Goal: Find specific page/section: Find specific page/section

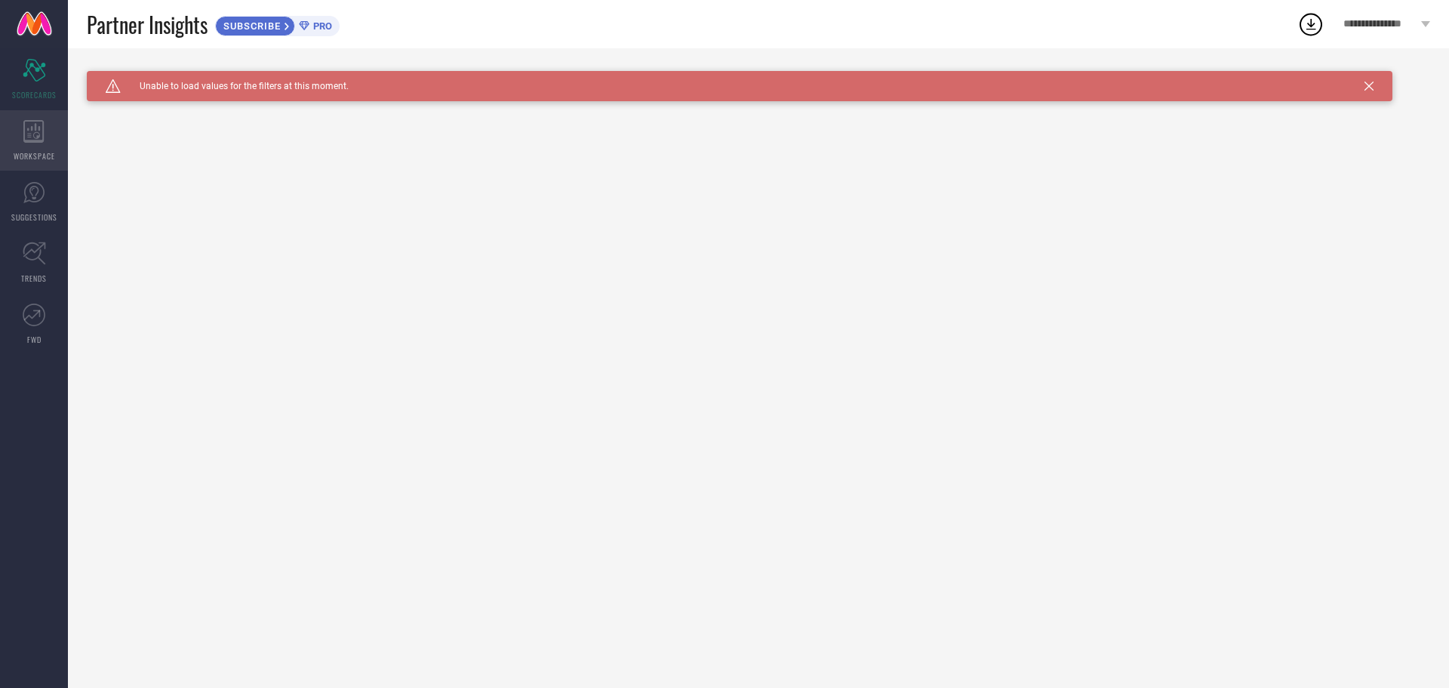
click at [26, 116] on div "WORKSPACE" at bounding box center [34, 140] width 68 height 60
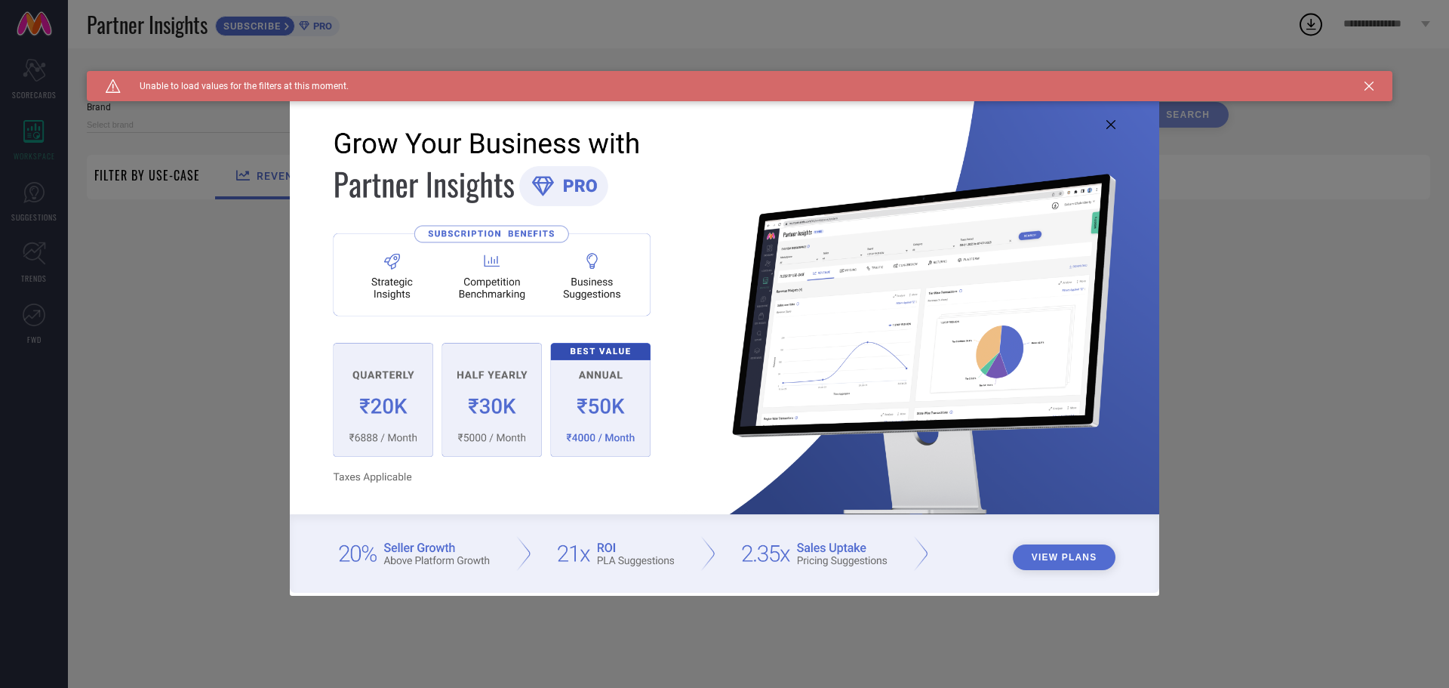
type input "1 STOP FASHION"
type input "All"
click at [1107, 131] on img at bounding box center [725, 342] width 870 height 500
click at [1108, 128] on icon at bounding box center [1111, 124] width 9 height 9
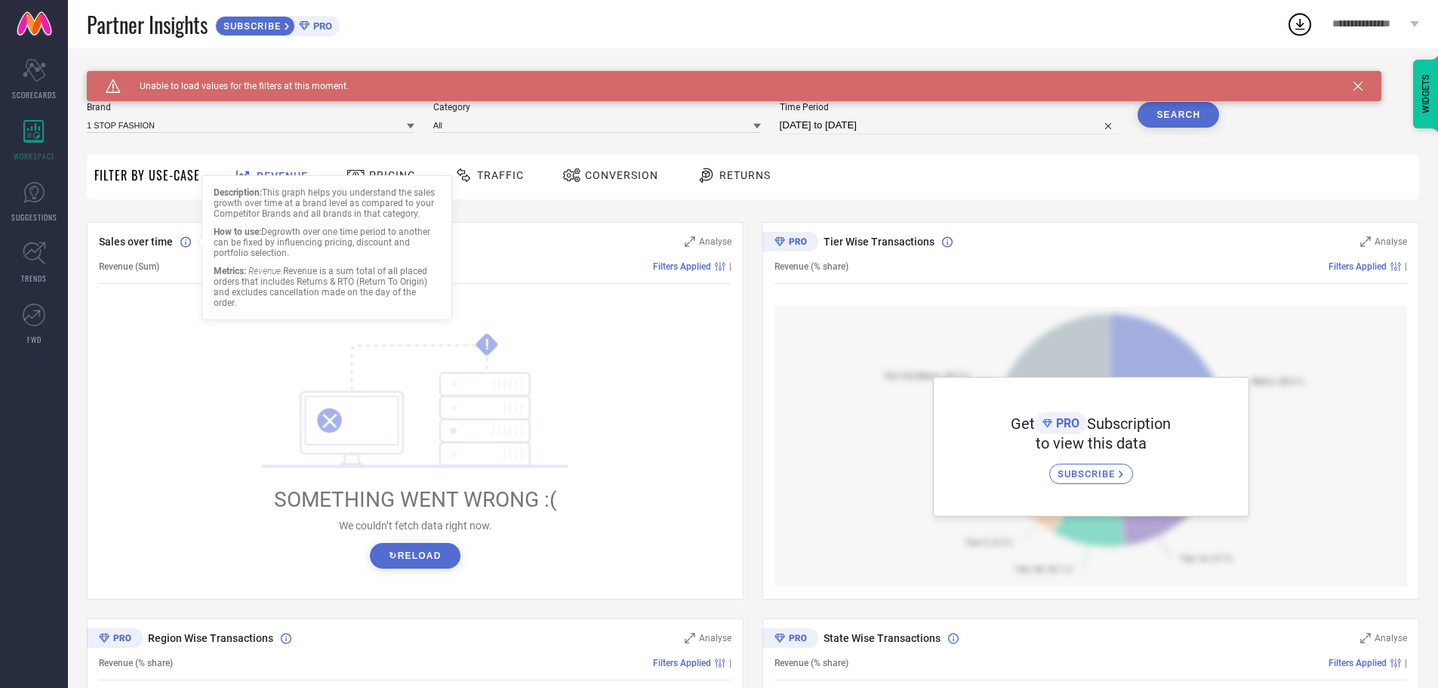
click at [372, 186] on div "Description: This graph helps you understand the sales growth over time at a br…" at bounding box center [327, 247] width 251 height 145
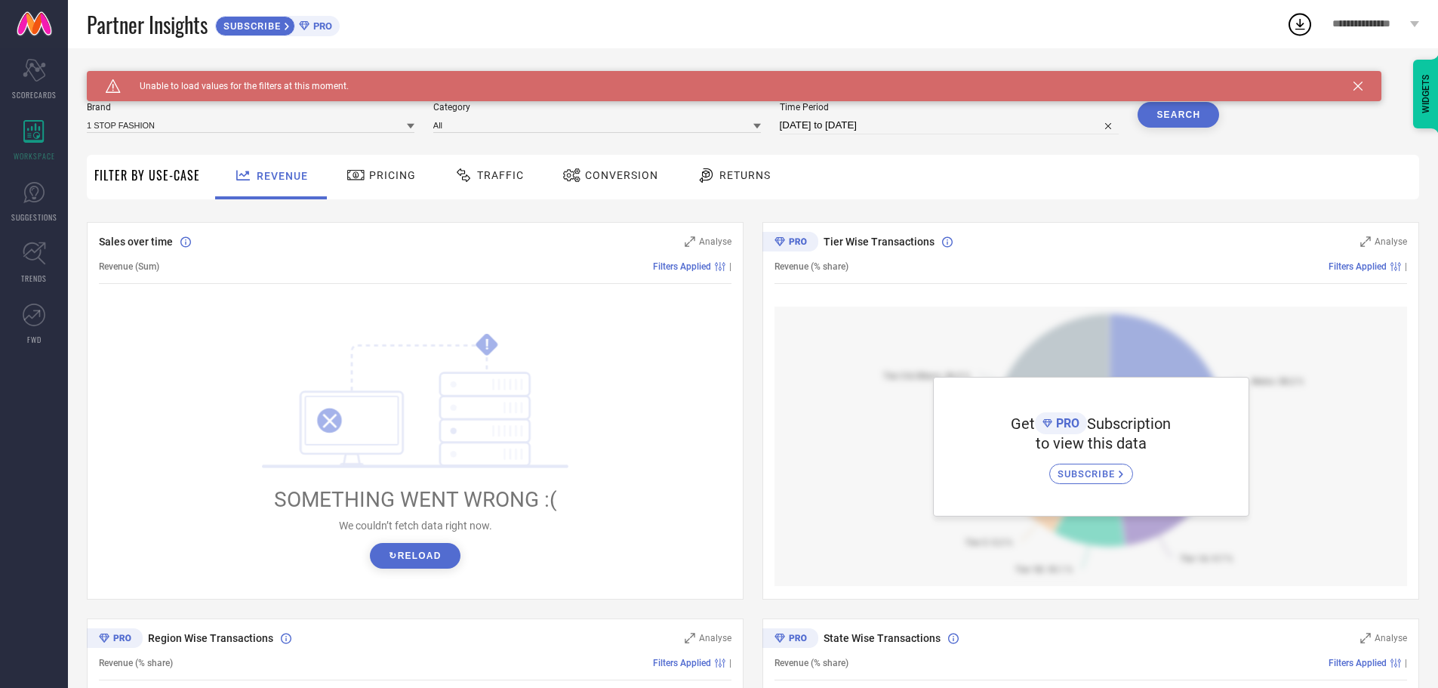
click at [408, 177] on span "Pricing" at bounding box center [392, 175] width 47 height 12
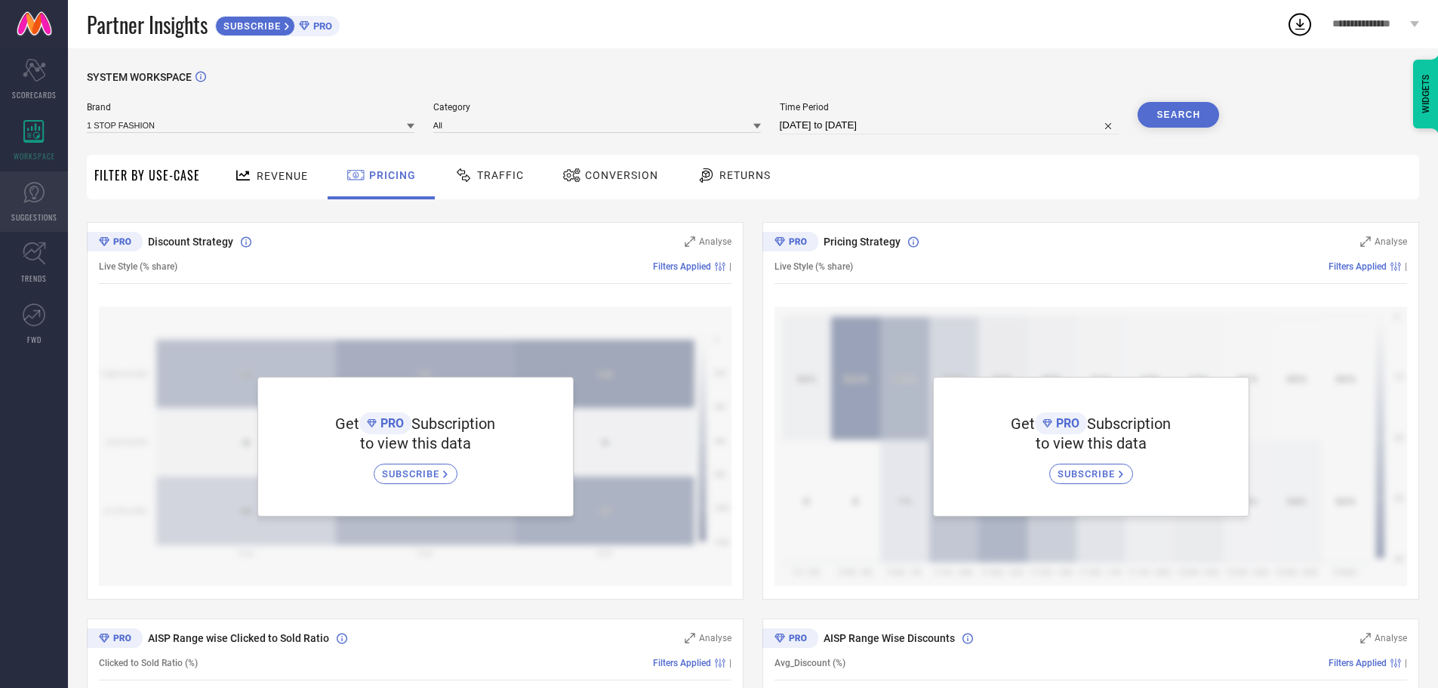
click at [31, 188] on icon at bounding box center [33, 193] width 9 height 14
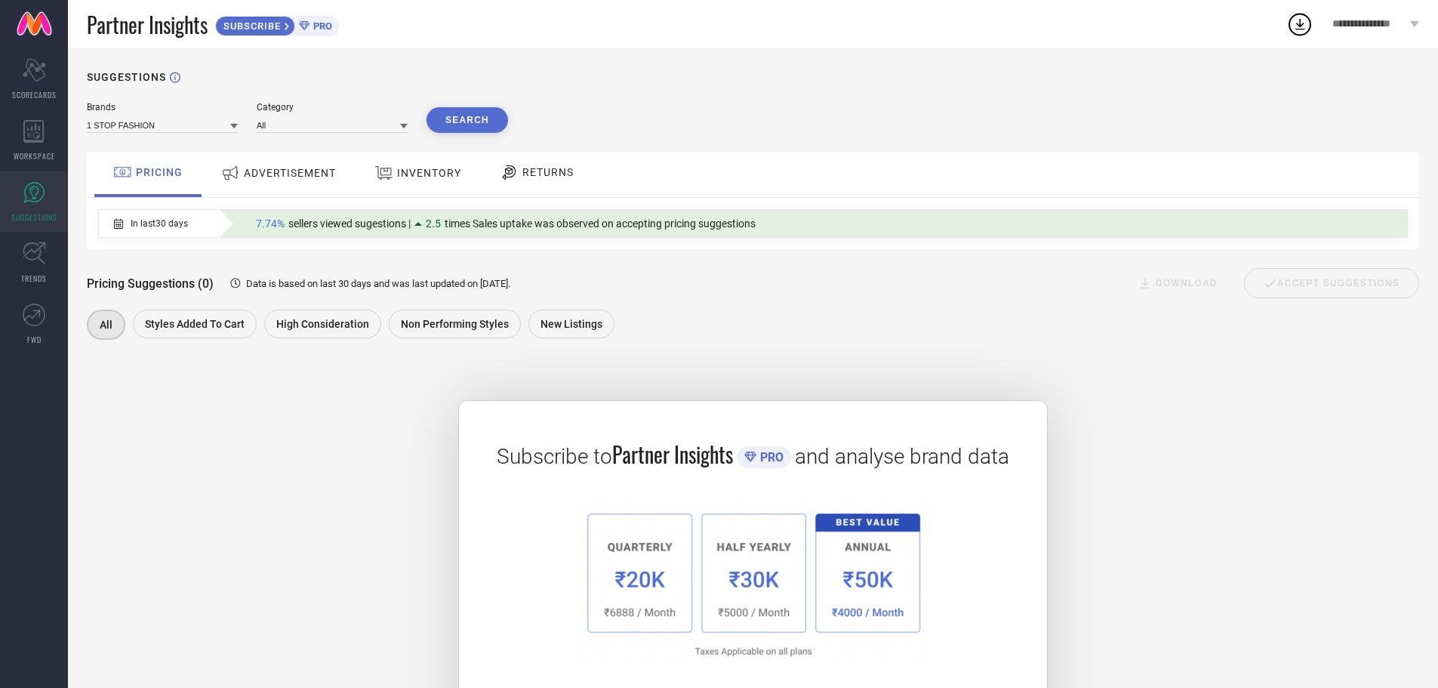
click at [289, 163] on div "ADVERTISEMENT" at bounding box center [278, 172] width 122 height 27
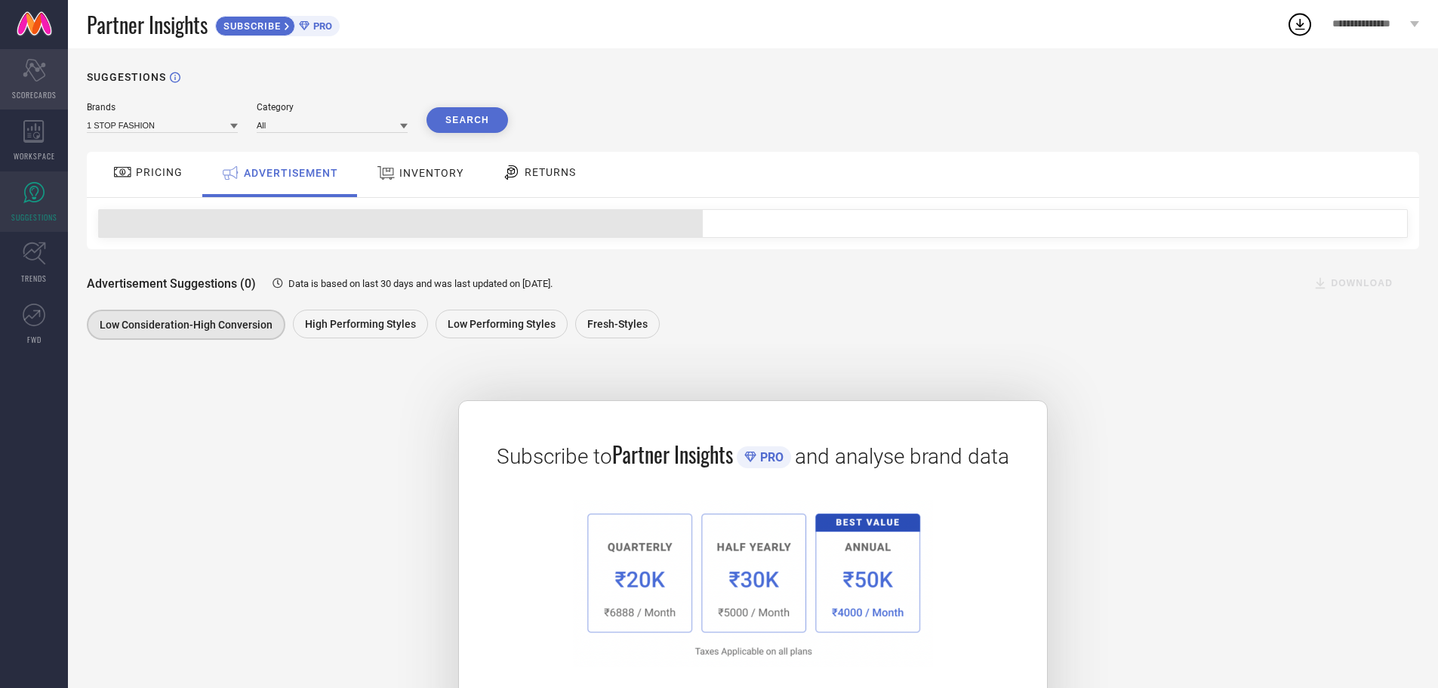
click at [40, 70] on icon "Scorecard" at bounding box center [34, 70] width 23 height 23
